Goal: Task Accomplishment & Management: Manage account settings

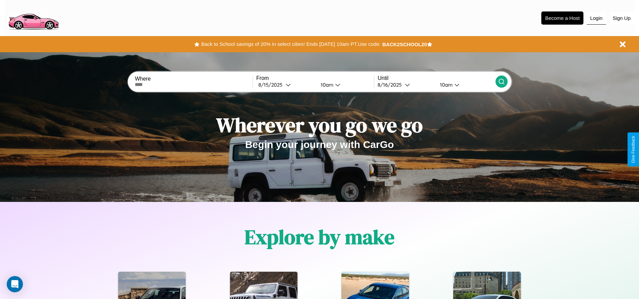
click at [596, 18] on button "Login" at bounding box center [596, 18] width 19 height 13
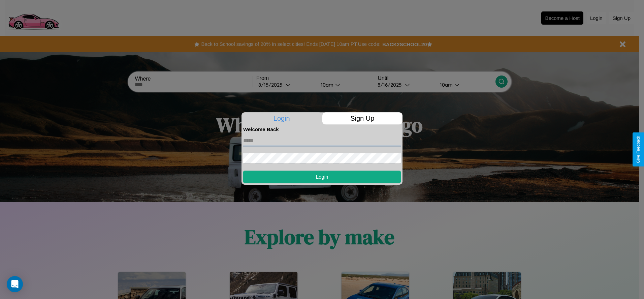
click at [322, 140] on input "text" at bounding box center [322, 140] width 158 height 11
type input "**********"
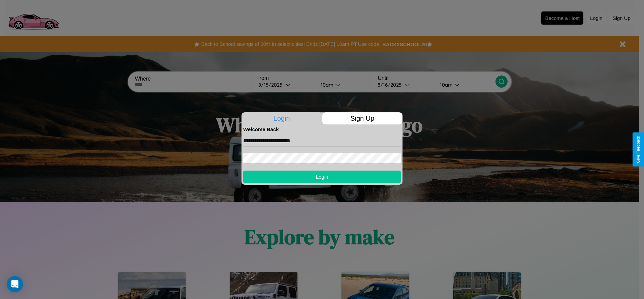
click at [322, 176] on button "Login" at bounding box center [322, 176] width 158 height 12
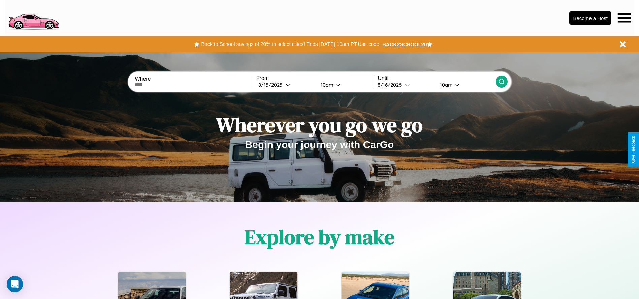
click at [624, 18] on icon at bounding box center [623, 17] width 13 height 9
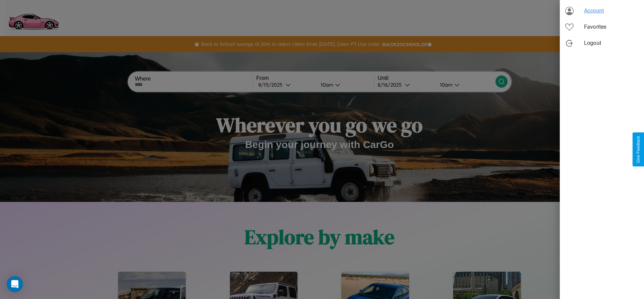
click at [602, 11] on span "Account" at bounding box center [611, 11] width 55 height 8
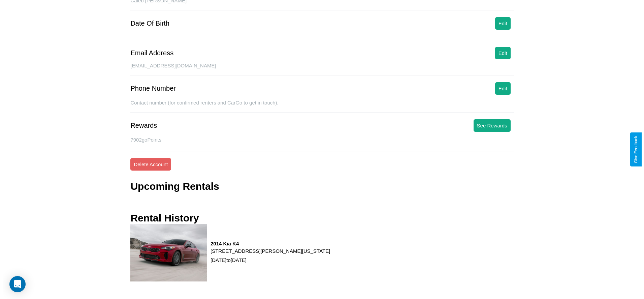
scroll to position [88, 0]
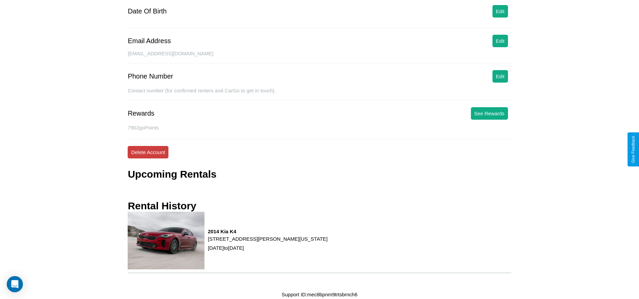
click at [148, 152] on button "Delete Account" at bounding box center [148, 152] width 41 height 12
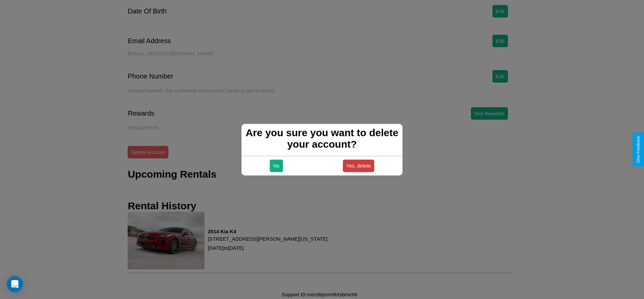
click at [358, 165] on button "Yes, delete" at bounding box center [359, 165] width 32 height 12
